Goal: Task Accomplishment & Management: Manage account settings

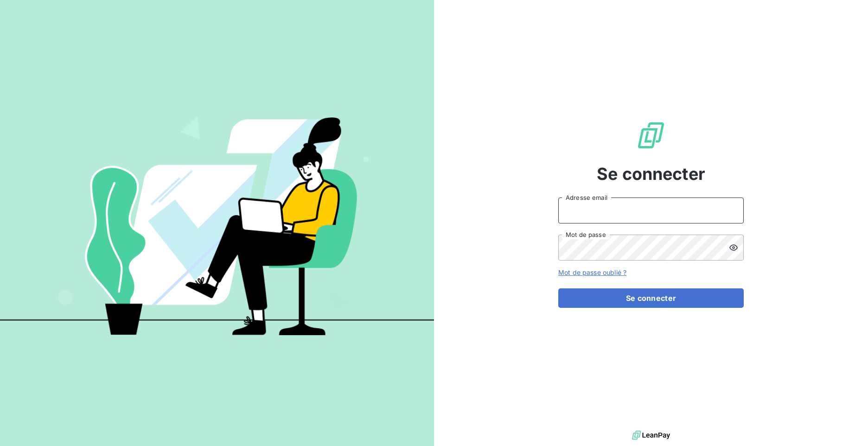
click at [651, 216] on input "Adresse email" at bounding box center [652, 211] width 186 height 26
type input "[EMAIL_ADDRESS][DOMAIN_NAME]"
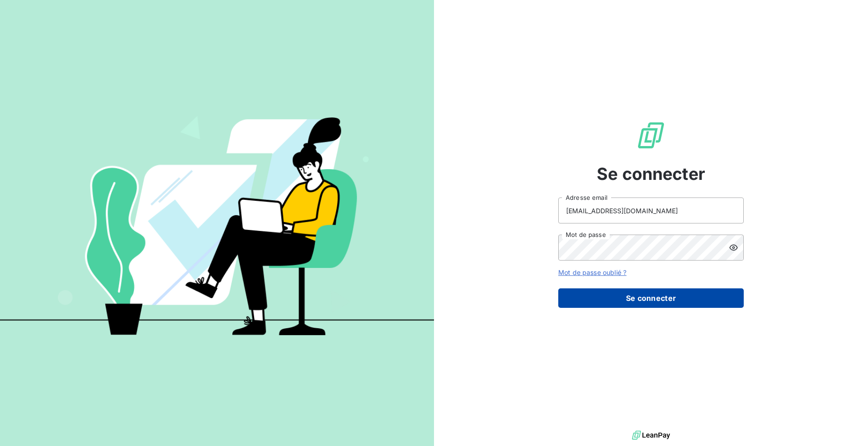
click at [625, 298] on button "Se connecter" at bounding box center [652, 298] width 186 height 19
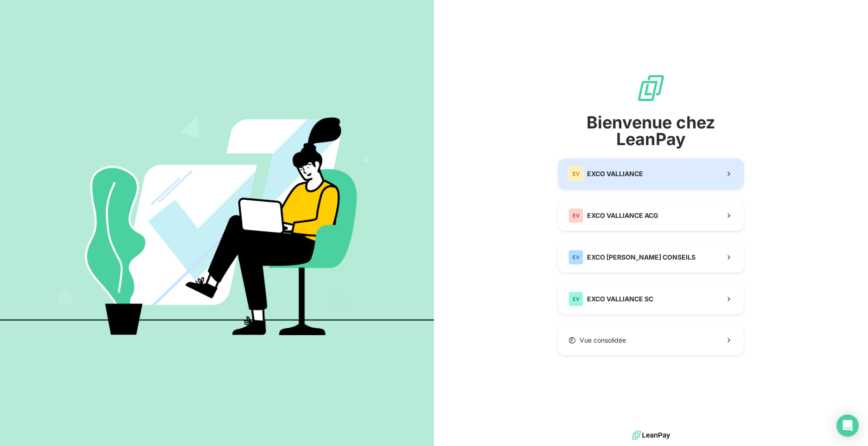
click at [610, 181] on div "EV EXCO VALLIANCE" at bounding box center [606, 174] width 75 height 15
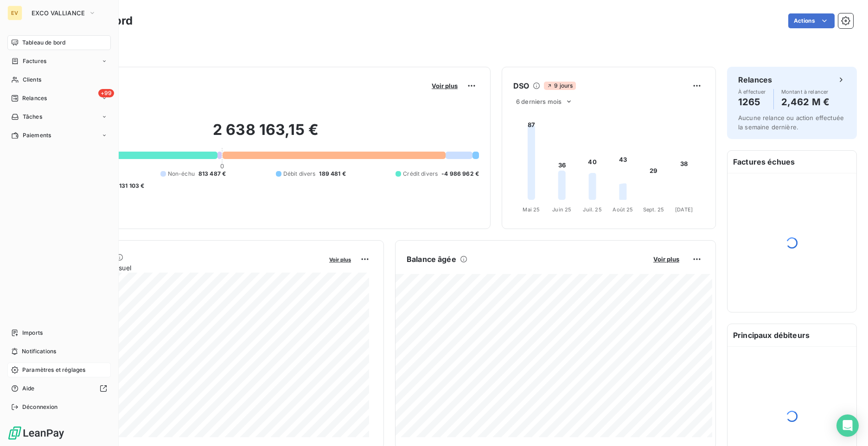
click at [34, 373] on span "Paramètres et réglages" at bounding box center [53, 370] width 63 height 8
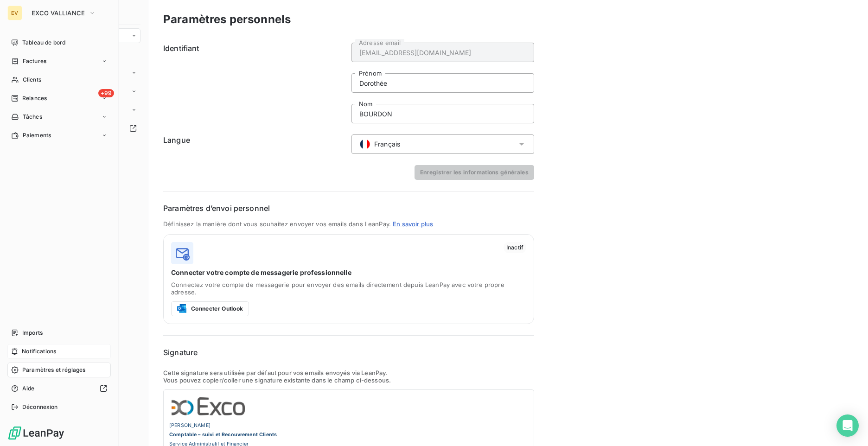
click at [35, 352] on span "Notifications" at bounding box center [39, 351] width 34 height 8
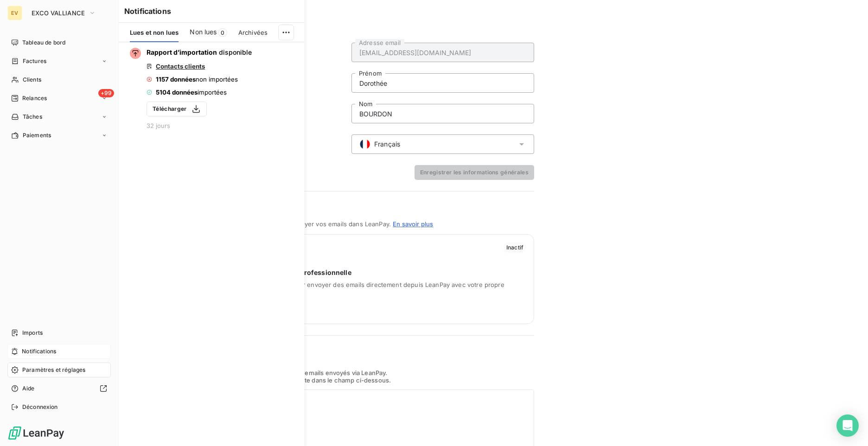
click at [26, 355] on span "Notifications" at bounding box center [39, 351] width 34 height 8
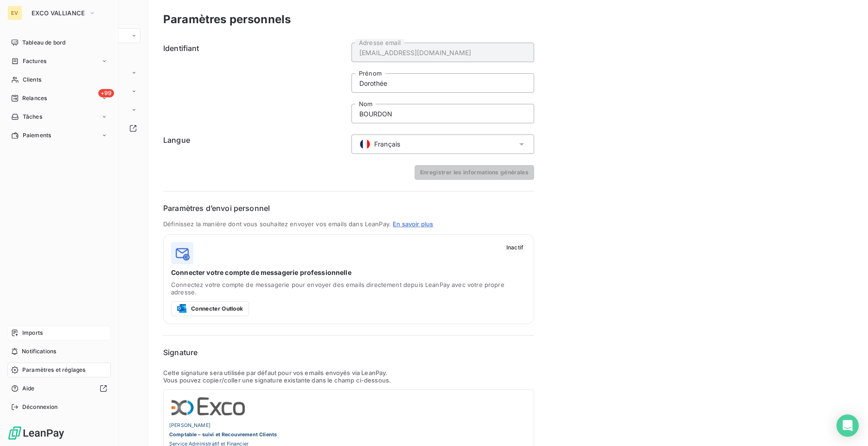
click at [26, 335] on span "Imports" at bounding box center [32, 333] width 20 height 8
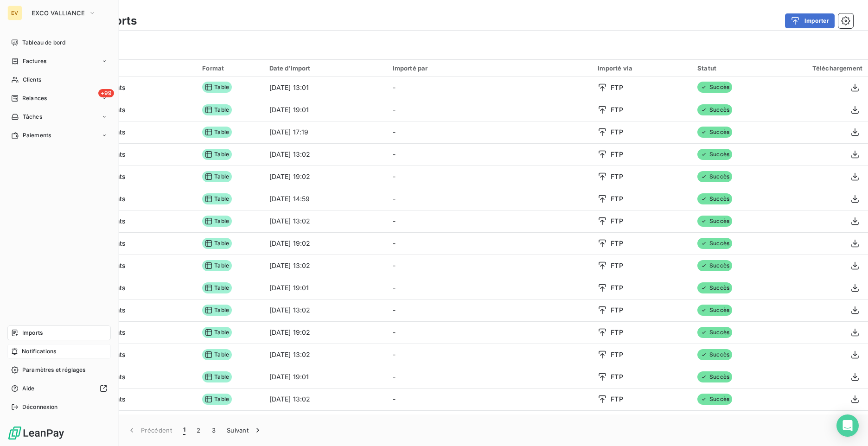
click at [37, 354] on span "Notifications" at bounding box center [39, 351] width 34 height 8
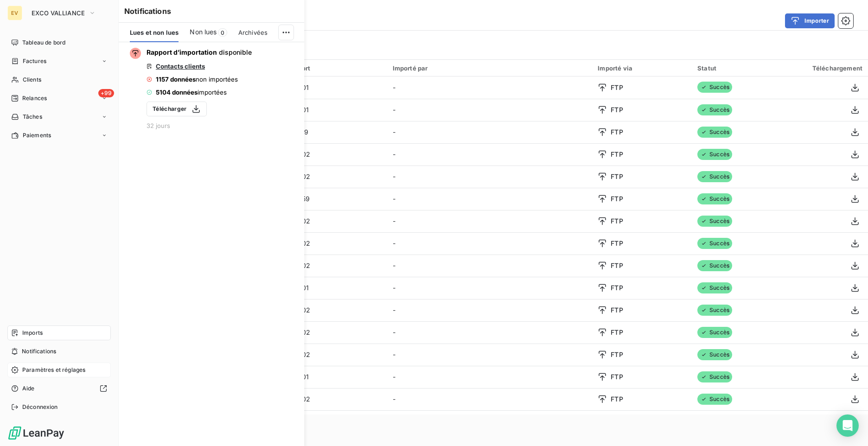
click at [38, 368] on span "Paramètres et réglages" at bounding box center [53, 370] width 63 height 8
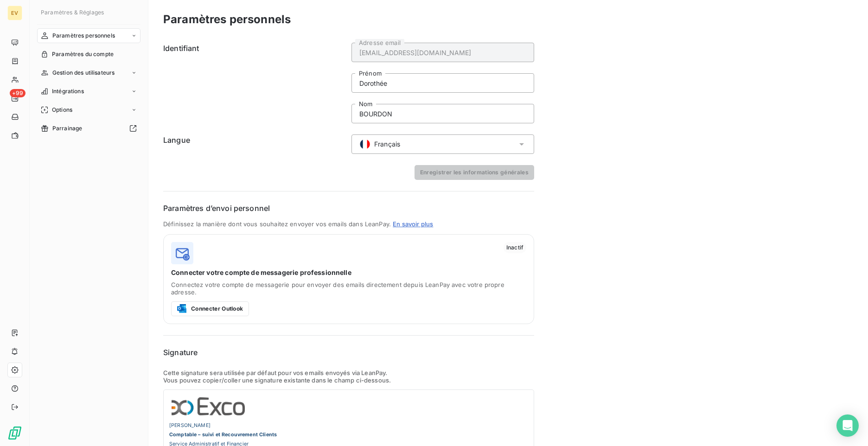
scroll to position [75, 0]
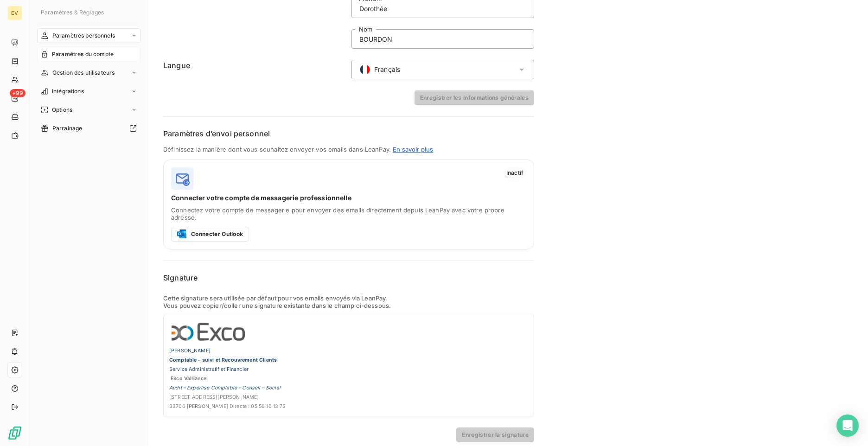
click at [82, 57] on span "Paramètres du compte" at bounding box center [83, 54] width 62 height 8
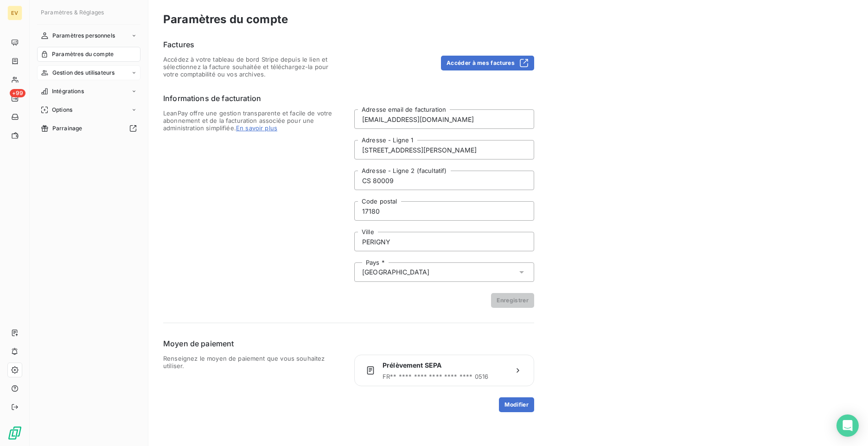
click at [77, 73] on span "Gestion des utilisateurs" at bounding box center [83, 73] width 63 height 8
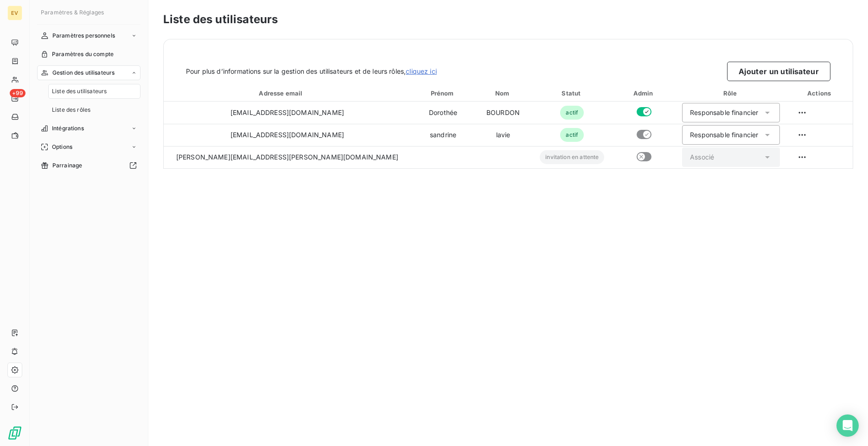
click at [69, 91] on span "Liste des utilisateurs" at bounding box center [79, 91] width 55 height 8
click at [74, 111] on span "Liste des rôles" at bounding box center [71, 110] width 39 height 8
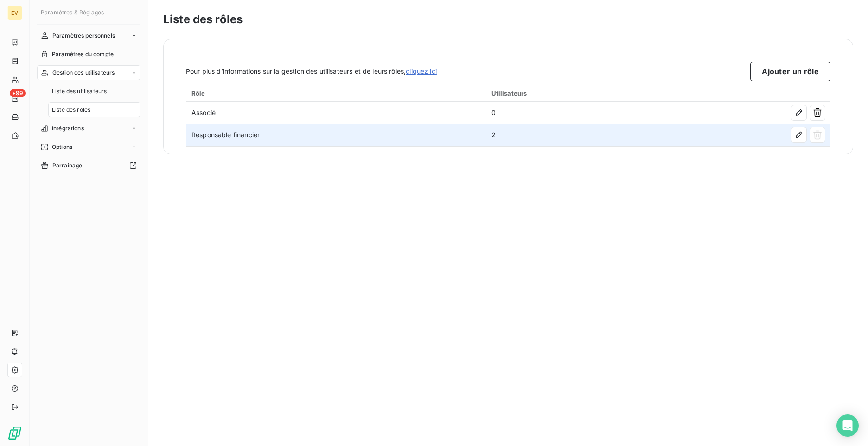
click at [241, 137] on td "Responsable financier" at bounding box center [336, 135] width 300 height 22
click at [797, 131] on icon "button" at bounding box center [799, 134] width 9 height 9
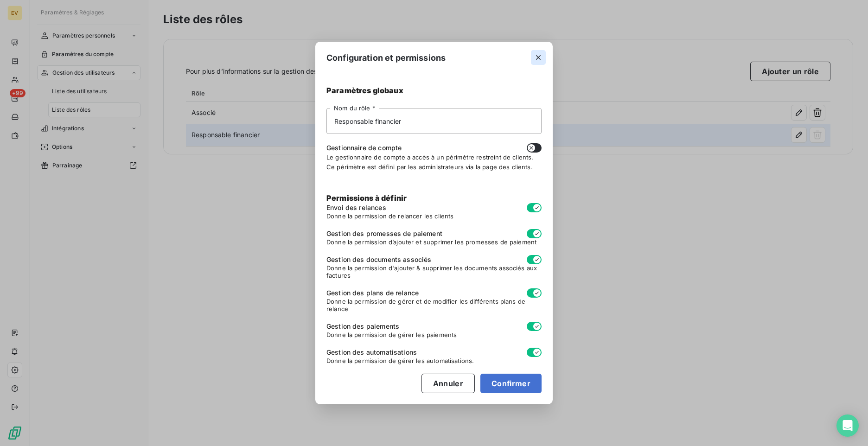
click at [542, 59] on icon "button" at bounding box center [538, 57] width 9 height 9
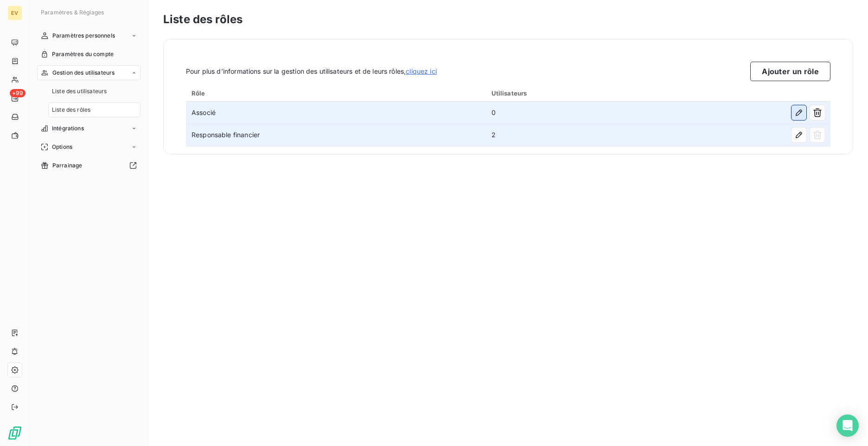
click at [798, 116] on icon "button" at bounding box center [799, 112] width 9 height 9
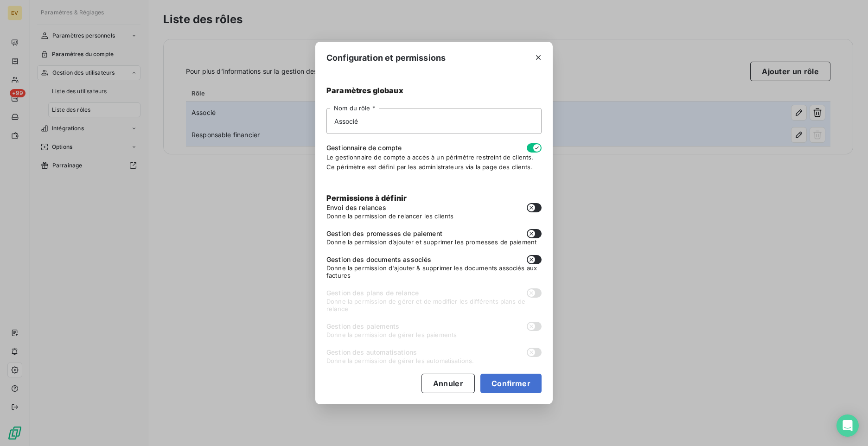
click at [540, 261] on button "button" at bounding box center [534, 259] width 15 height 9
click at [522, 388] on button "Confirmer" at bounding box center [511, 383] width 61 height 19
checkbox input "true"
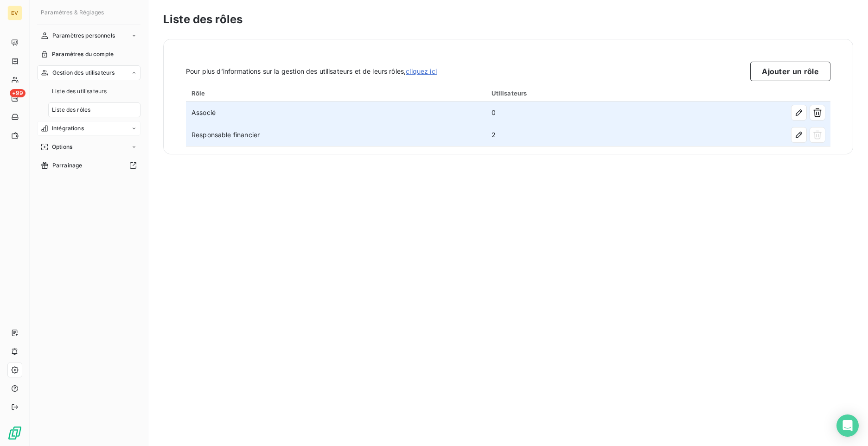
click at [61, 131] on span "Intégrations" at bounding box center [68, 128] width 32 height 8
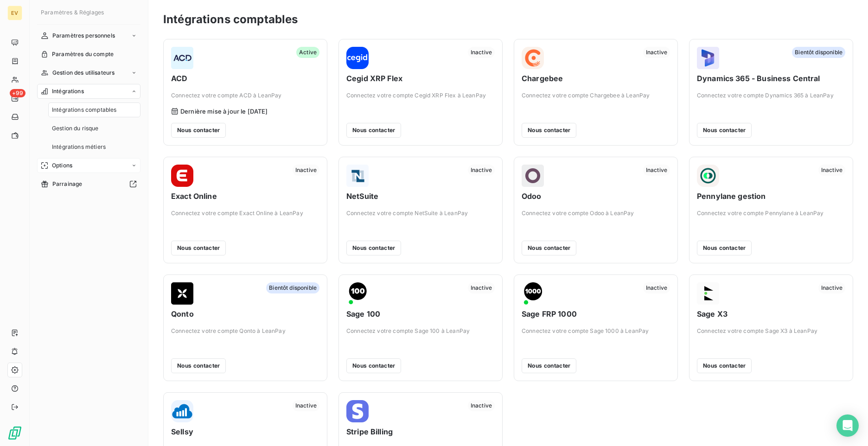
click at [60, 167] on span "Options" at bounding box center [62, 165] width 20 height 8
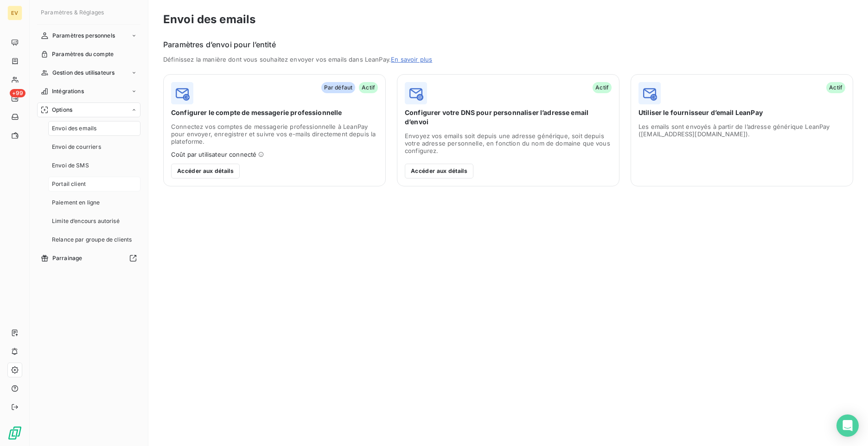
click at [72, 183] on span "Portail client" at bounding box center [69, 184] width 34 height 8
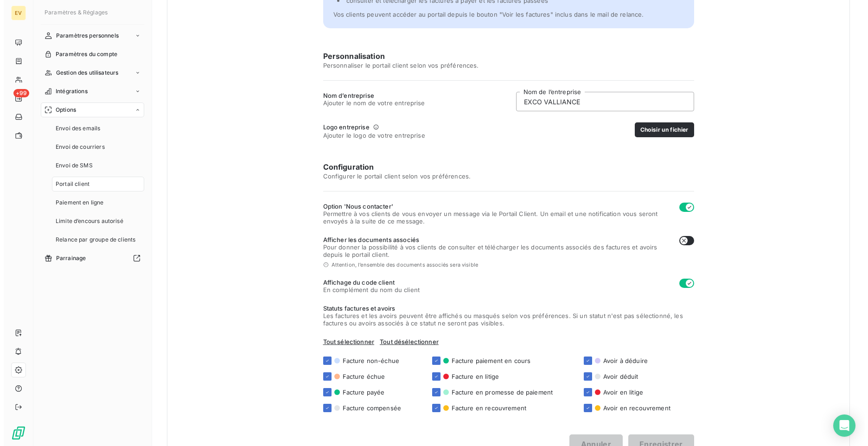
scroll to position [127, 0]
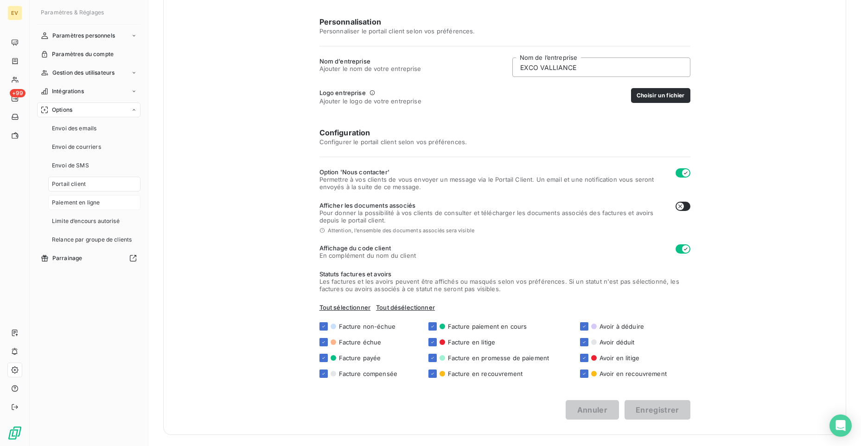
click at [82, 200] on span "Paiement en ligne" at bounding box center [76, 203] width 48 height 8
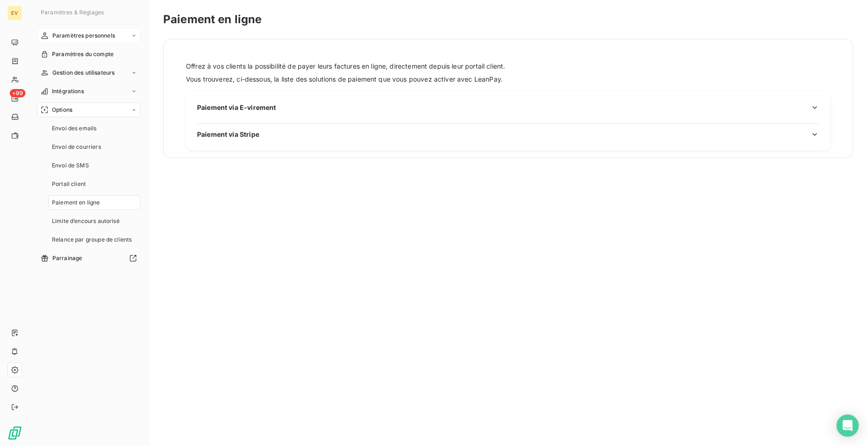
click at [83, 35] on span "Paramètres personnels" at bounding box center [83, 36] width 63 height 8
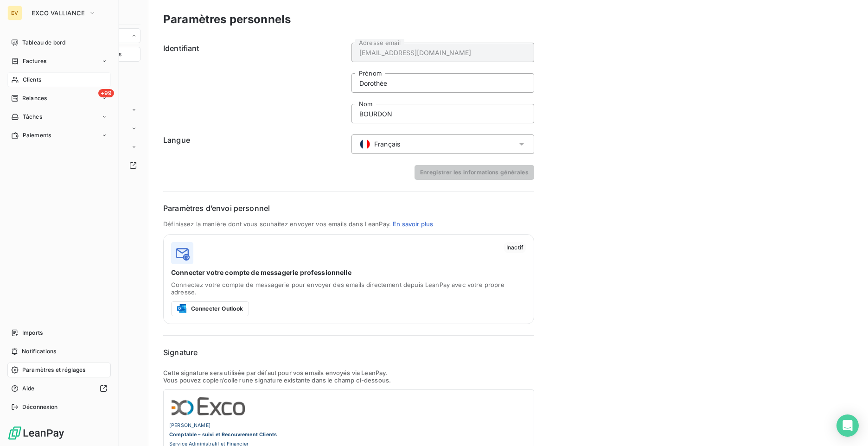
click at [27, 82] on span "Clients" at bounding box center [32, 80] width 19 height 8
